Goal: Navigation & Orientation: Find specific page/section

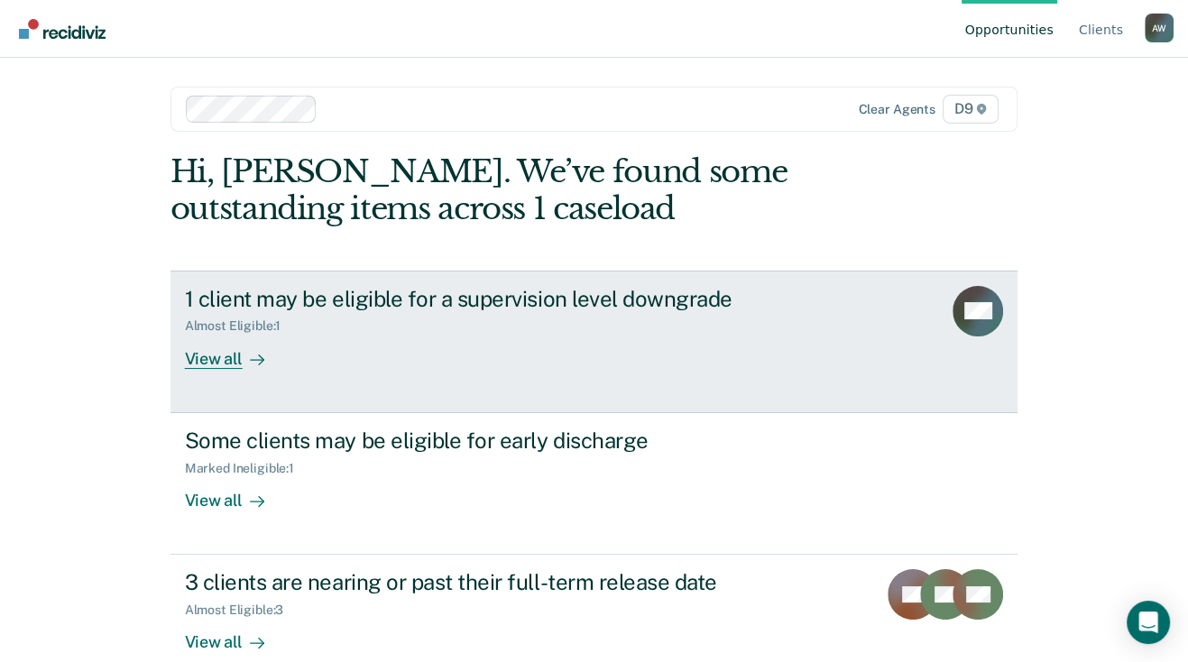
click at [219, 360] on div "View all" at bounding box center [235, 351] width 101 height 35
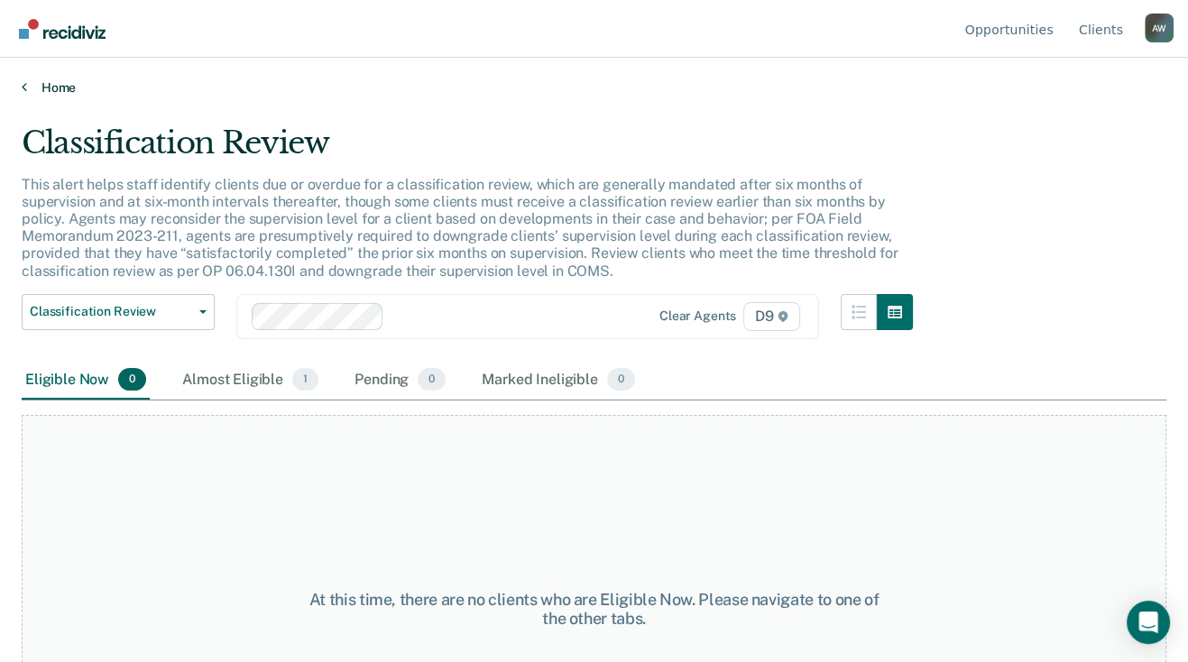
click at [28, 84] on link "Home" at bounding box center [594, 87] width 1145 height 16
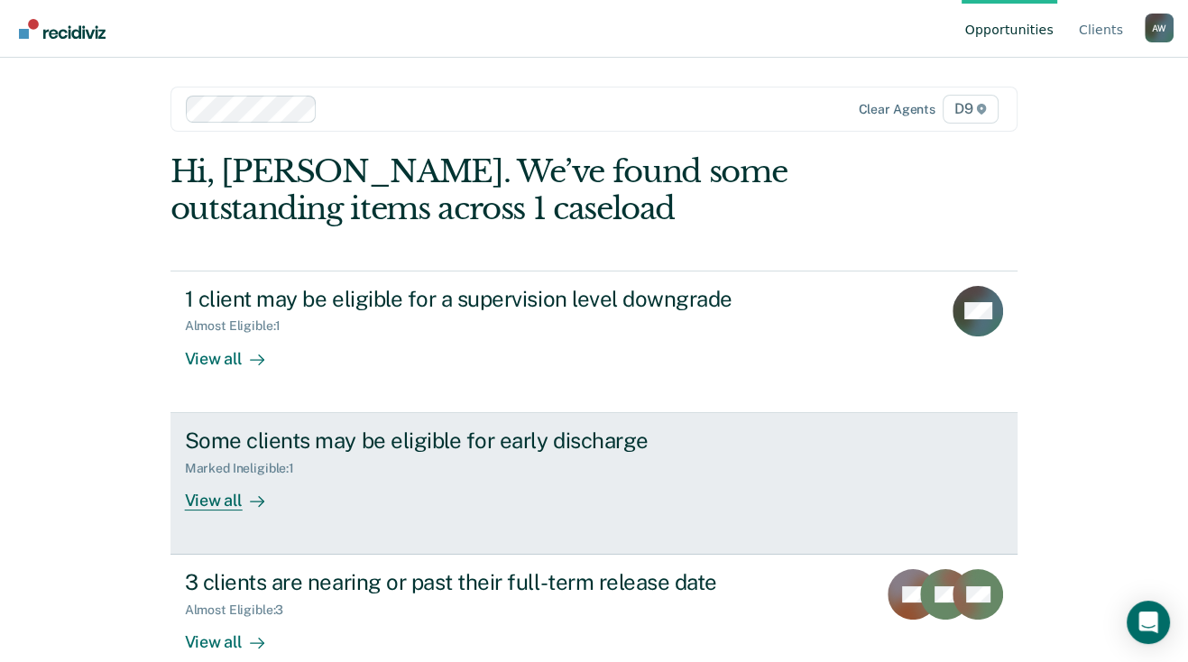
click at [210, 502] on div "View all" at bounding box center [235, 493] width 101 height 35
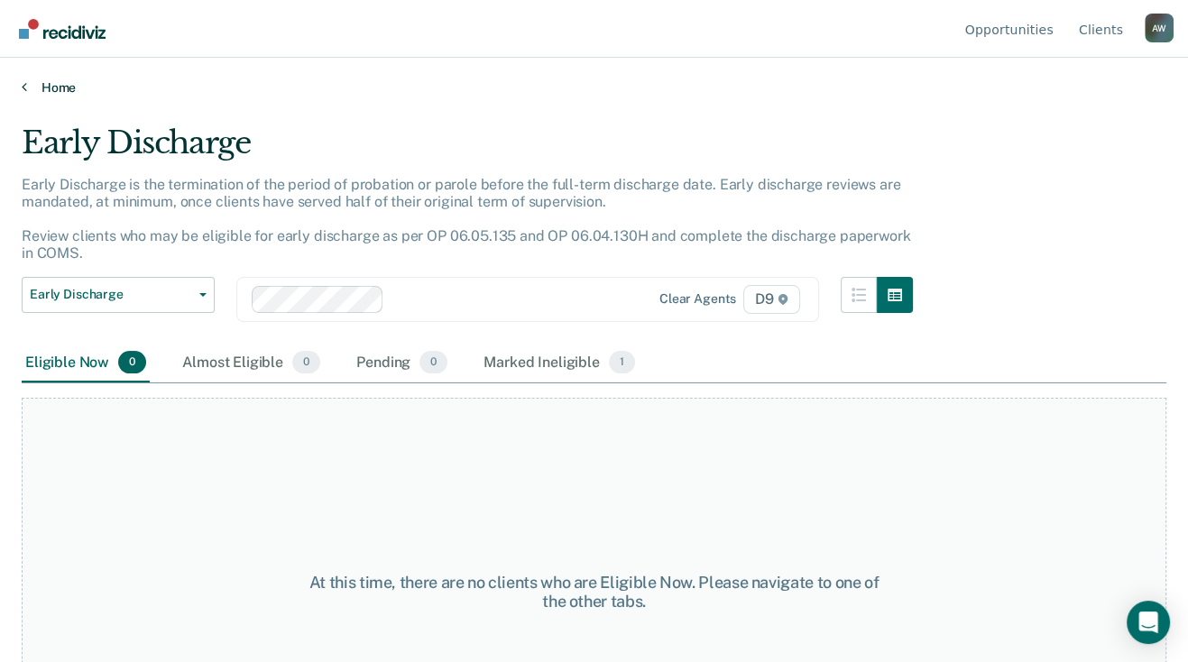
click at [23, 82] on icon at bounding box center [24, 86] width 5 height 14
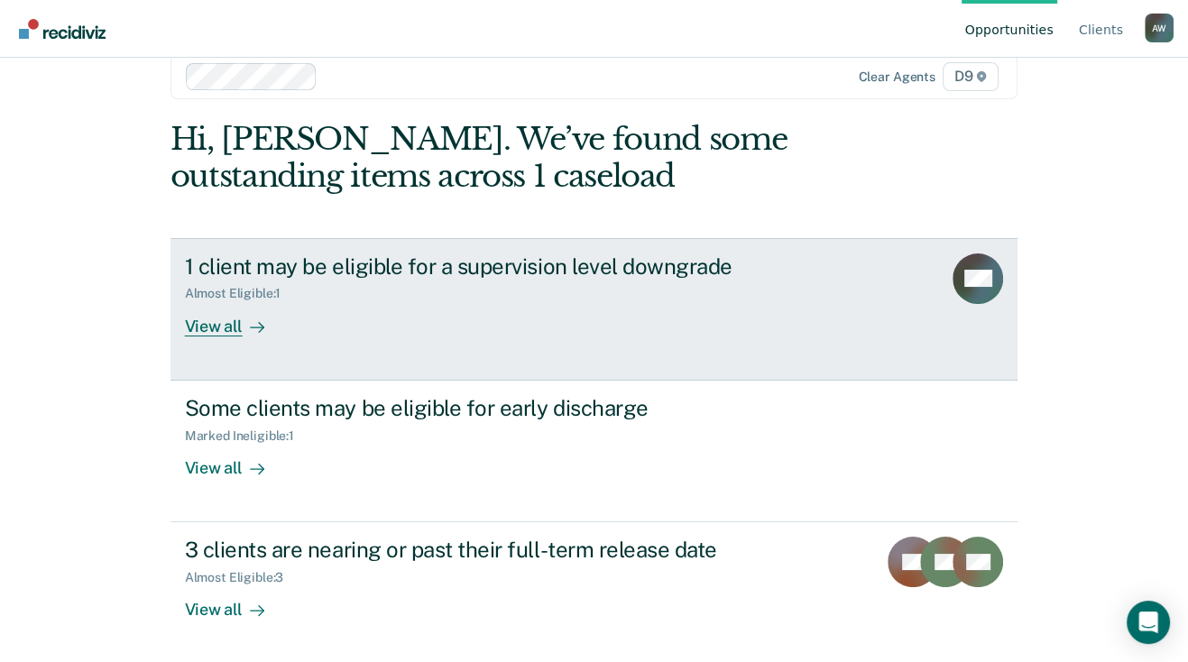
scroll to position [32, 0]
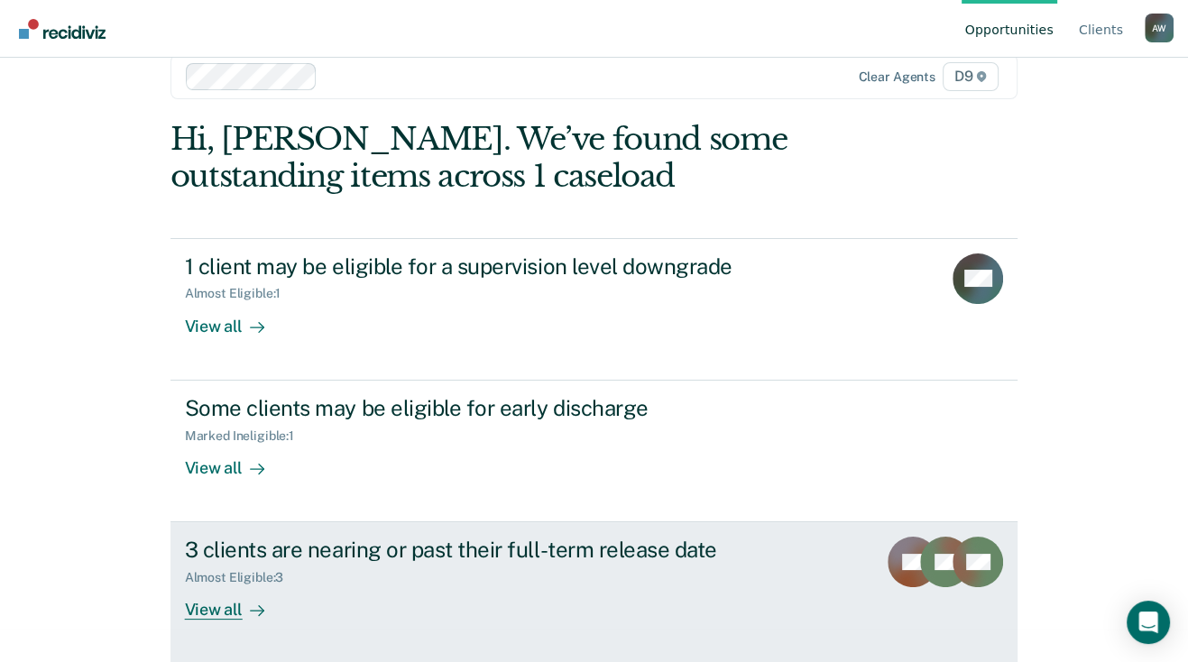
click at [230, 608] on div "View all" at bounding box center [235, 603] width 101 height 35
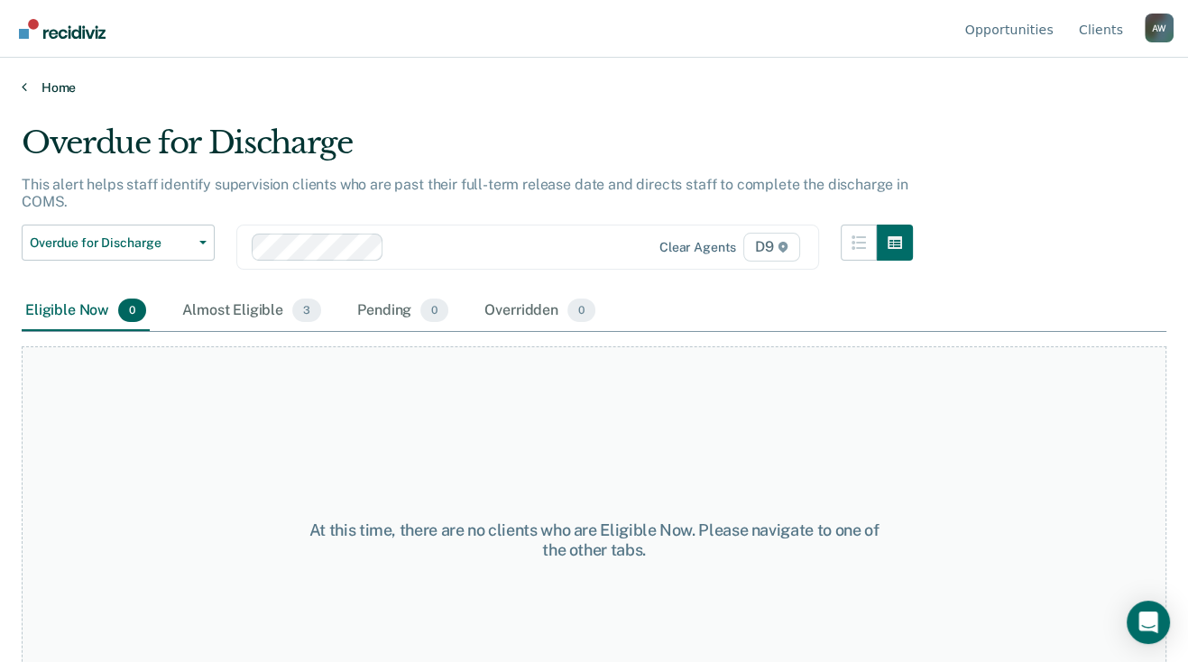
click at [43, 84] on link "Home" at bounding box center [594, 87] width 1145 height 16
